Goal: Complete application form

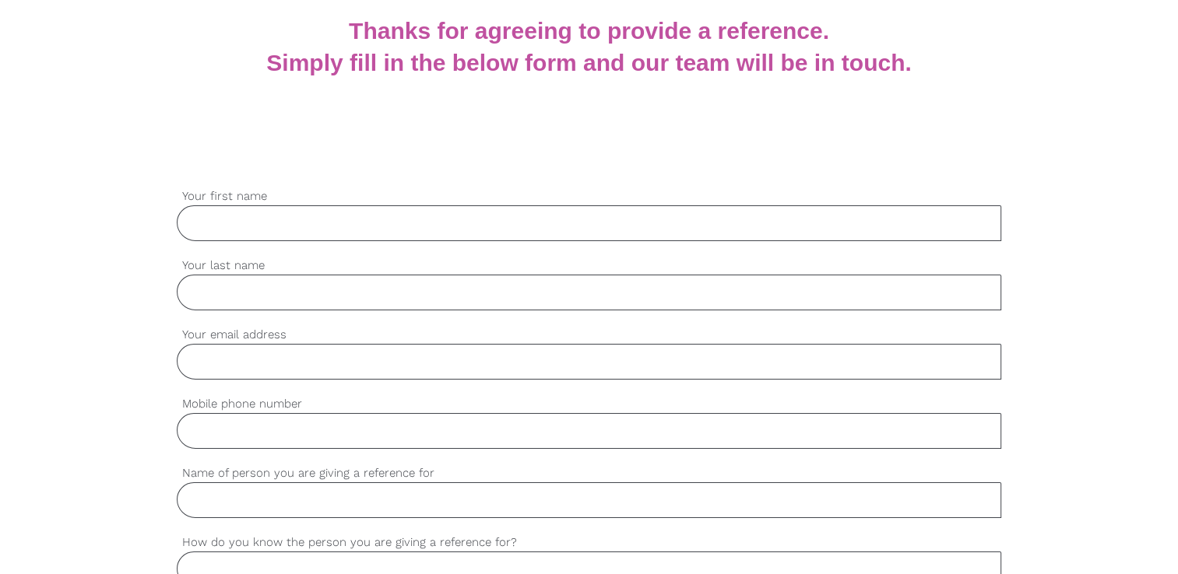
scroll to position [233, 0]
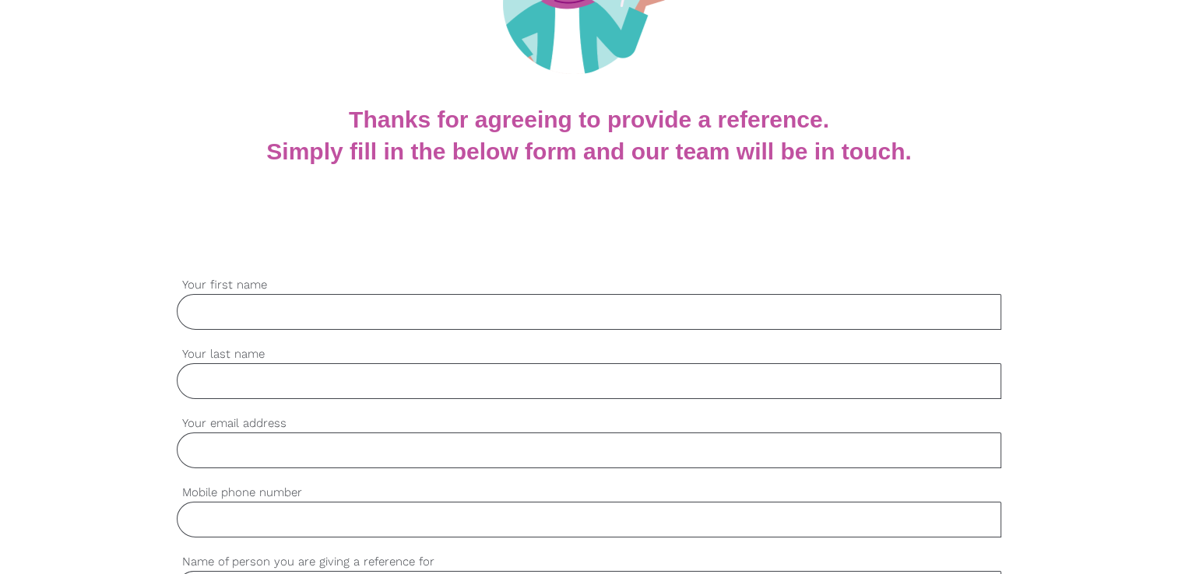
click at [434, 316] on input "Your first name" at bounding box center [589, 312] width 824 height 36
type input "[PERSON_NAME]"
type input "Brown"
type input "[PERSON_NAME][EMAIL_ADDRESS][DOMAIN_NAME]"
type input "0412929909"
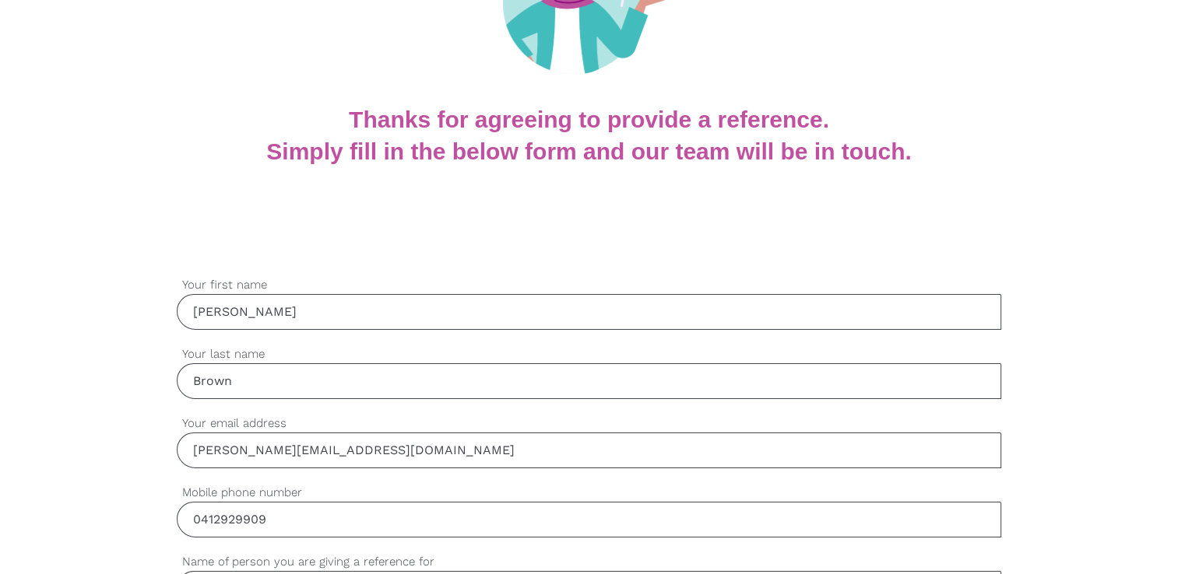
type input "[PERSON_NAME]"
type input "student"
type input "[PERSON_NAME] was studying at collaboration learning in my class"
type input "student in the class"
type input "respect, meeting deadlines, friendly"
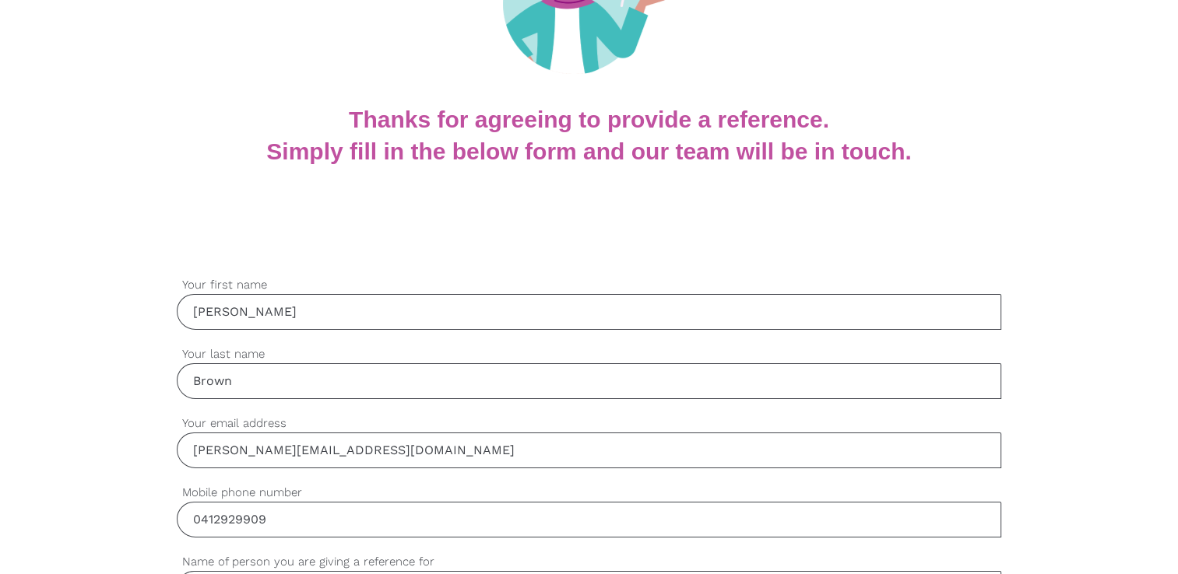
type input "na"
type input "She is a student and met the deadlines"
type input "yes attended class and placement on time"
type input "yes"
type input "yes - is respectful and punctual"
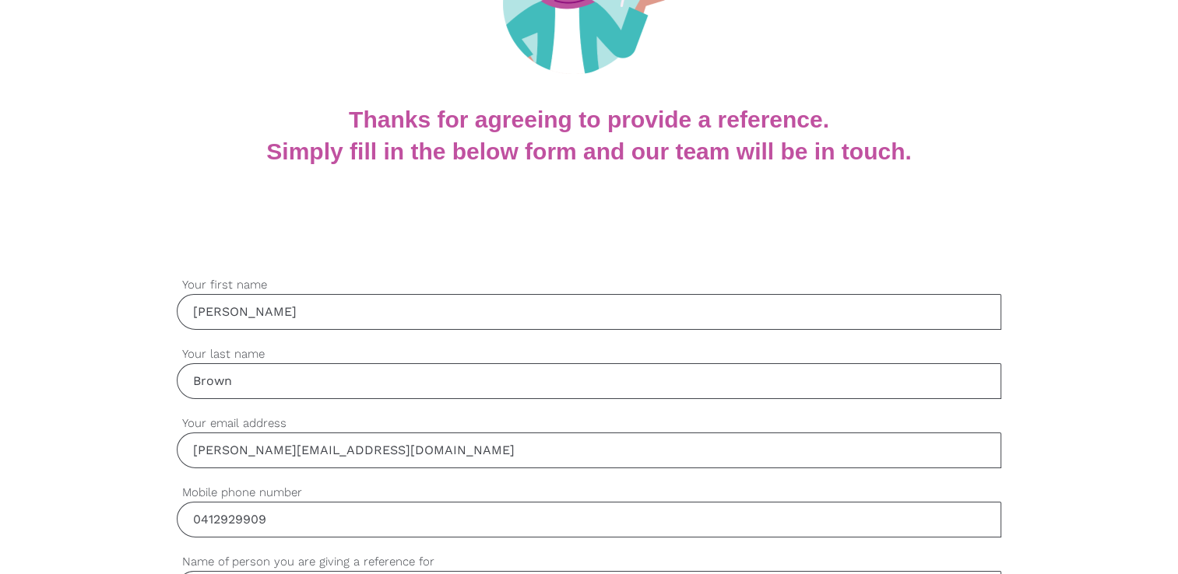
type input "good"
type input "na"
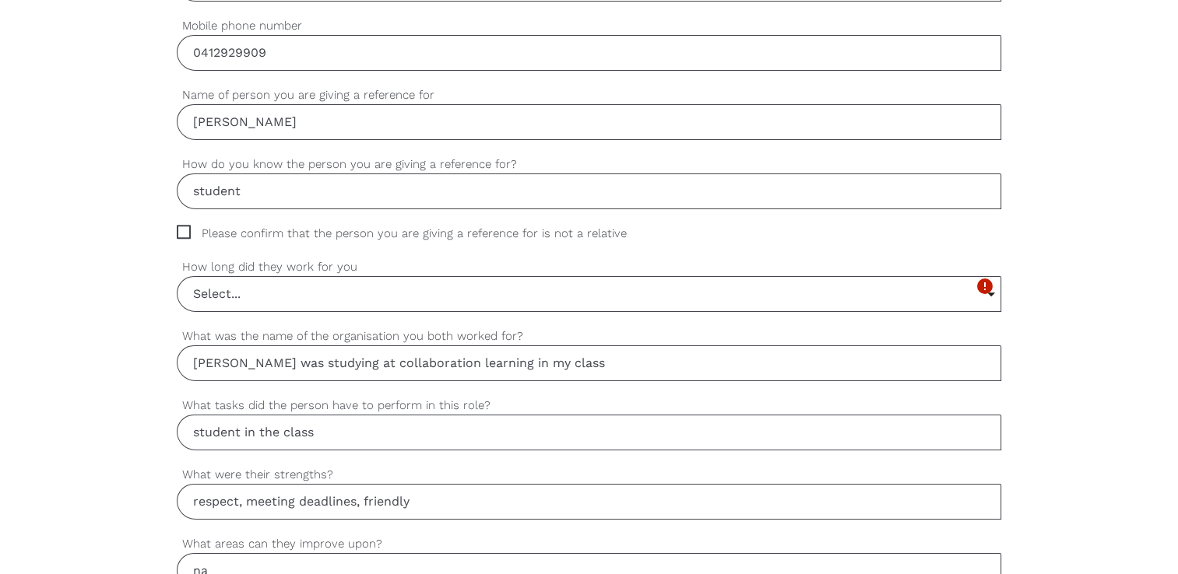
scroll to position [467, 0]
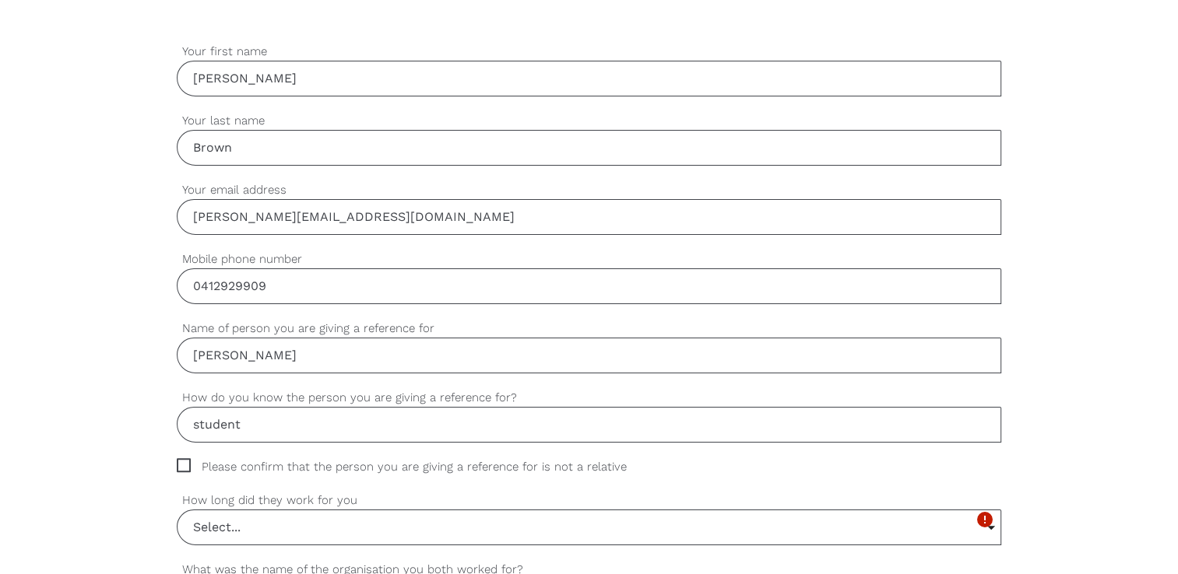
drag, startPoint x: 309, startPoint y: 286, endPoint x: 108, endPoint y: 285, distance: 200.8
click at [394, 271] on input "Mobile phone number" at bounding box center [589, 287] width 824 height 36
type input "0412929909"
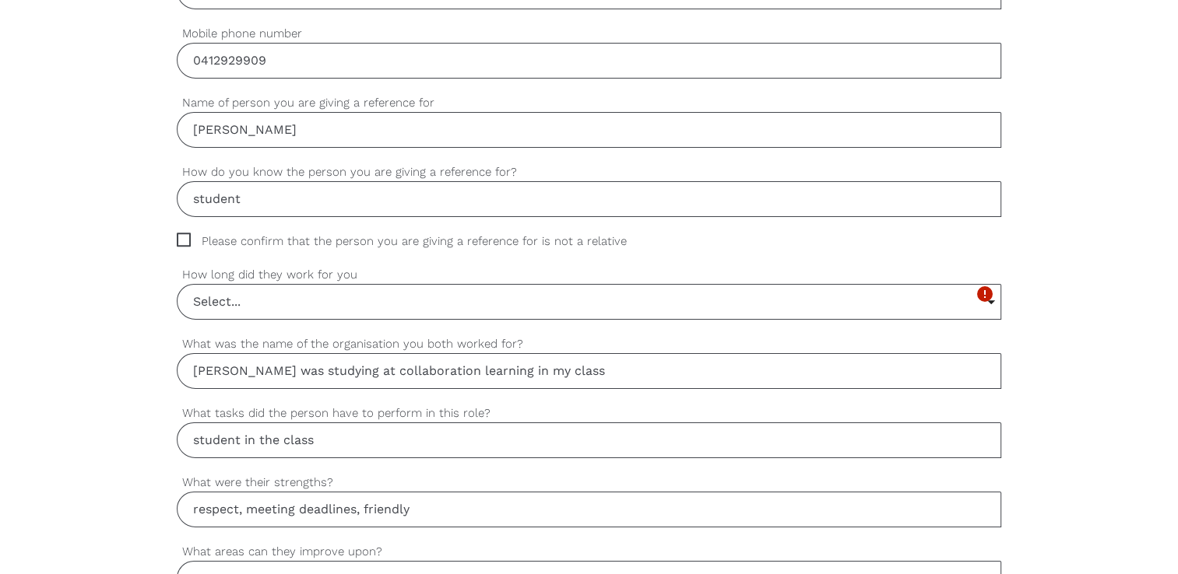
scroll to position [700, 0]
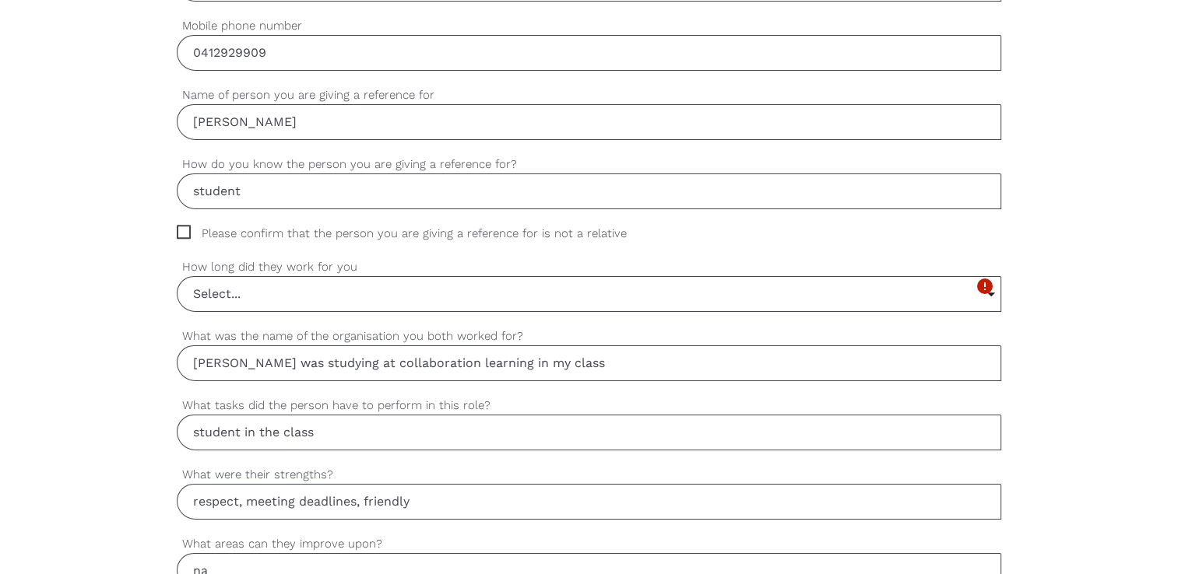
click at [329, 244] on div "settings Please confirm that the person you are giving a reference for is not a…" at bounding box center [589, 241] width 824 height 33
click at [188, 234] on span "Please confirm that the person you are giving a reference for is not a relative" at bounding box center [416, 234] width 479 height 18
click at [187, 234] on input "Please confirm that the person you are giving a reference for is not a relative" at bounding box center [182, 230] width 10 height 10
checkbox input "true"
click at [273, 302] on input "Select..." at bounding box center [588, 294] width 823 height 34
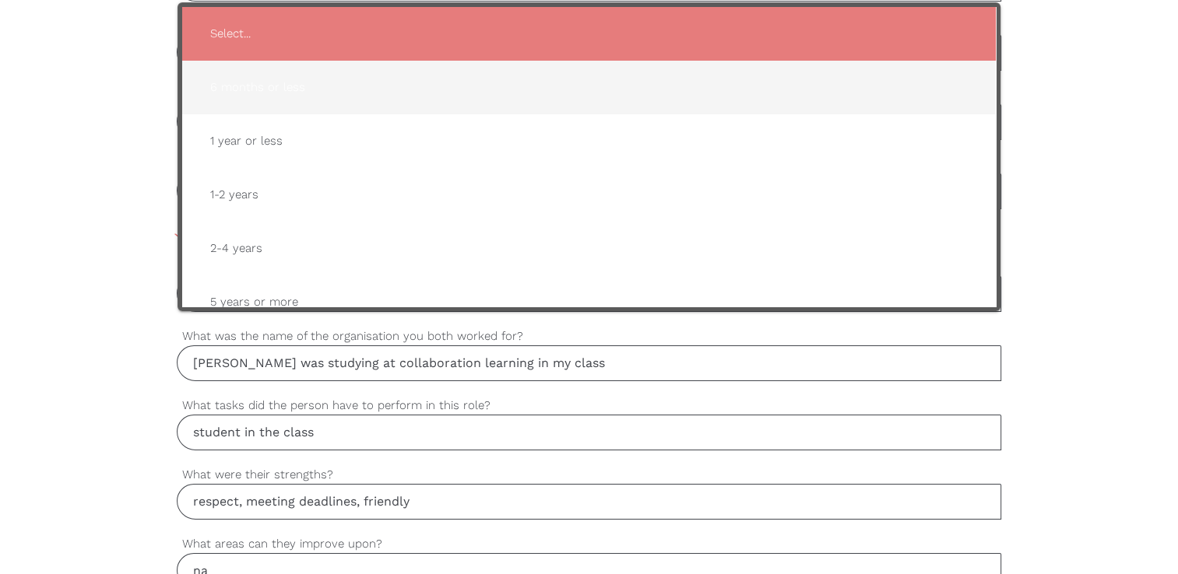
click at [248, 84] on span "6 months or less" at bounding box center [589, 87] width 782 height 38
type input "6 months or less"
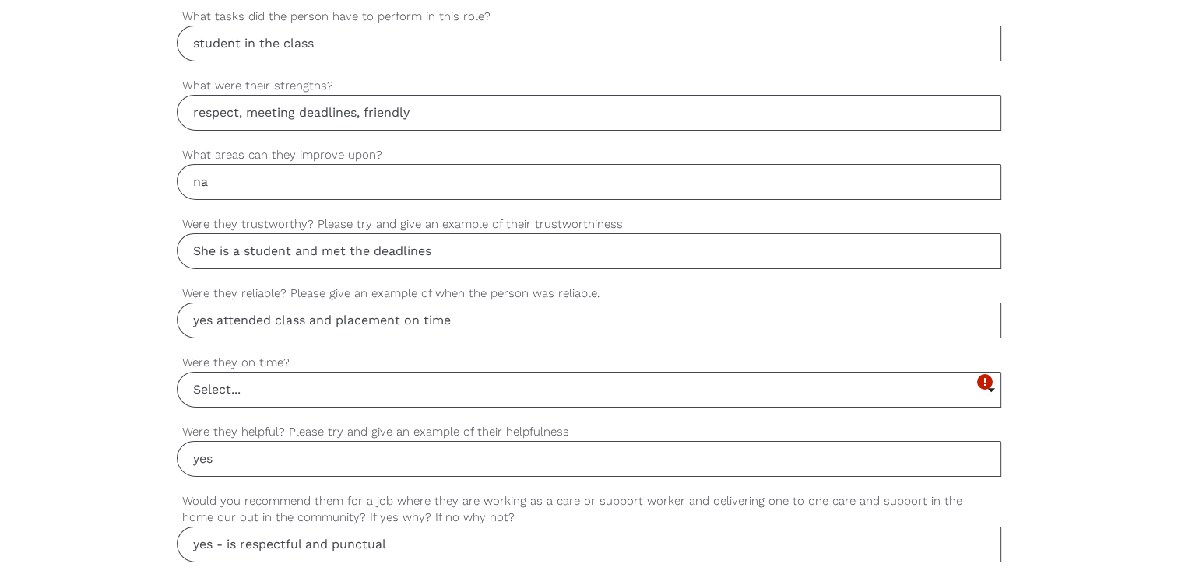
scroll to position [1167, 0]
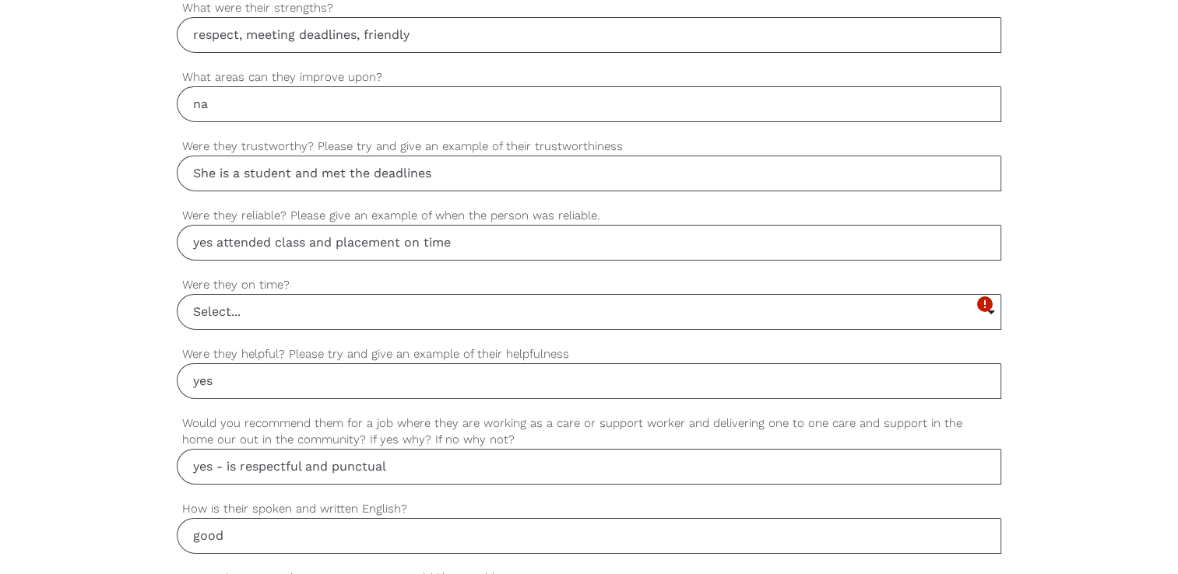
click at [608, 312] on input "Select..." at bounding box center [588, 312] width 823 height 34
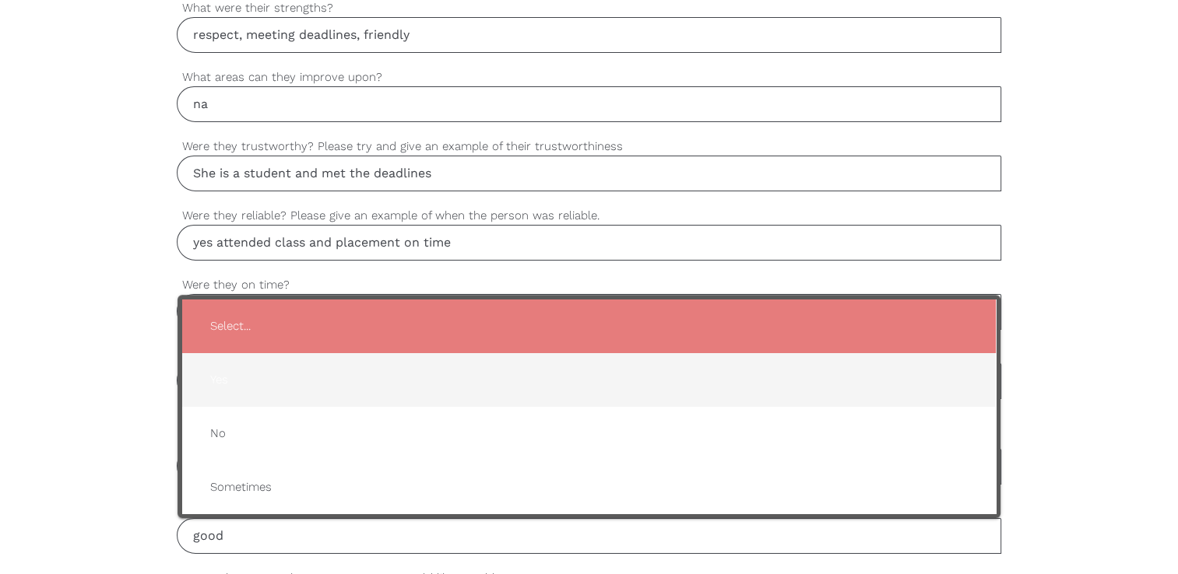
click at [276, 367] on span "Yes" at bounding box center [589, 380] width 782 height 38
type input "Yes"
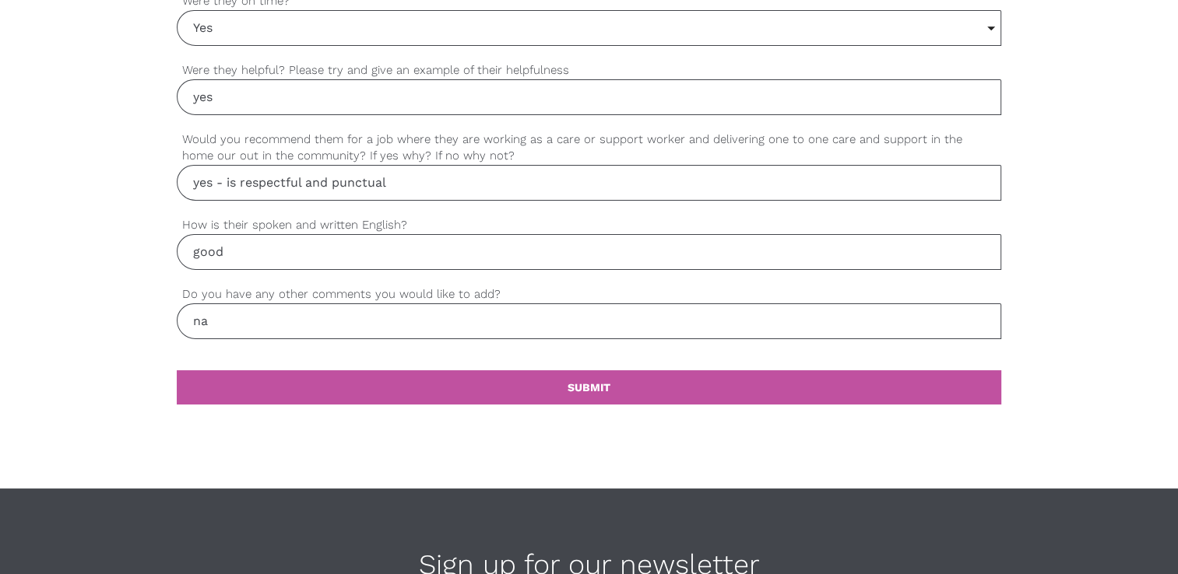
scroll to position [1479, 0]
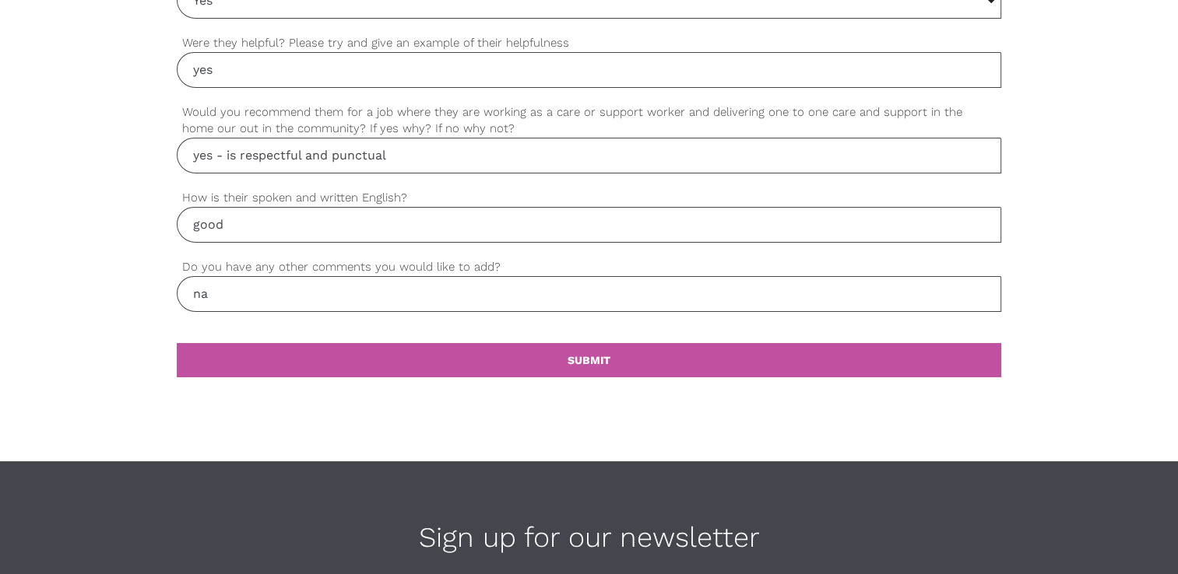
drag, startPoint x: 595, startPoint y: 365, endPoint x: 1179, endPoint y: 441, distance: 588.6
click at [595, 365] on link "settings SUBMIT" at bounding box center [589, 360] width 824 height 34
